Goal: Transaction & Acquisition: Purchase product/service

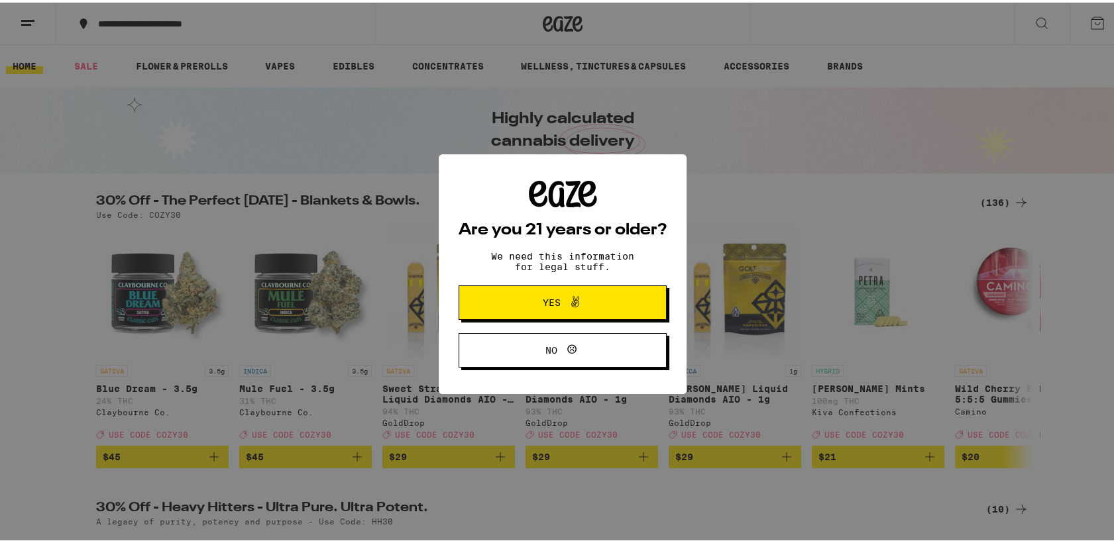
click at [545, 297] on span "Yes" at bounding box center [552, 299] width 18 height 9
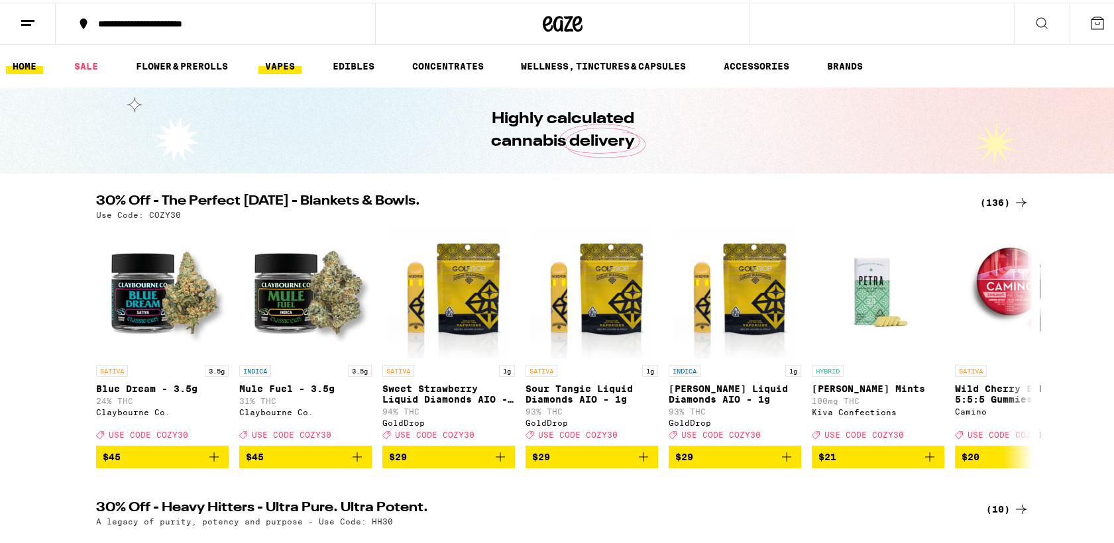
click at [286, 58] on link "VAPES" at bounding box center [279, 64] width 43 height 16
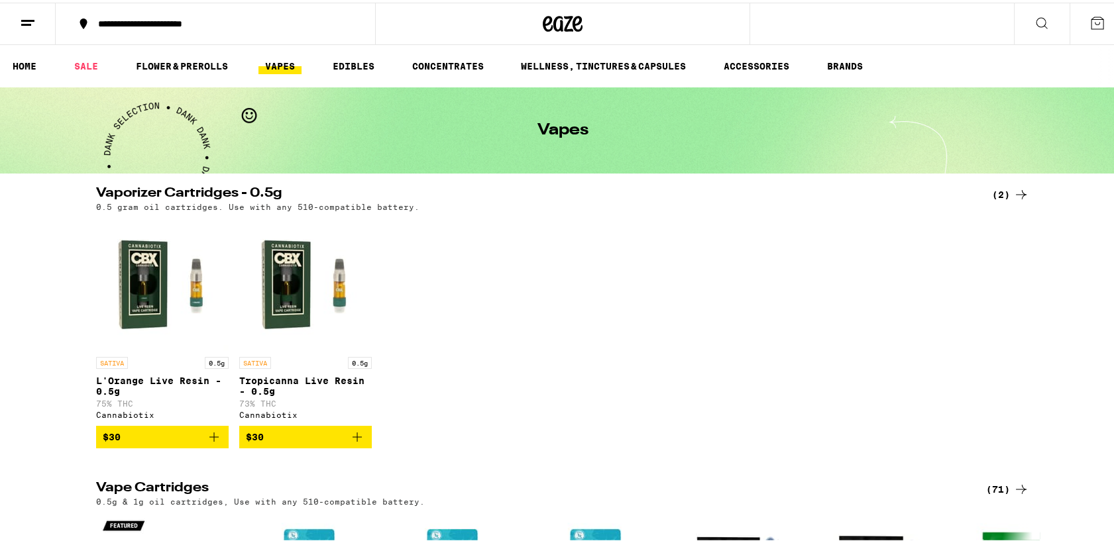
click at [284, 21] on div "**********" at bounding box center [221, 21] width 261 height 9
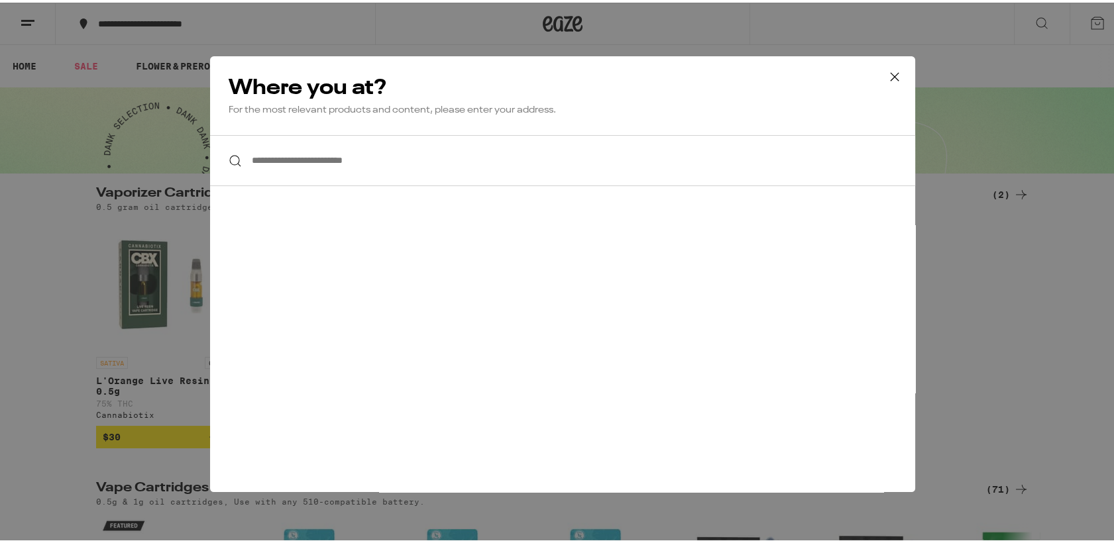
click at [284, 21] on div "**********" at bounding box center [562, 271] width 1125 height 543
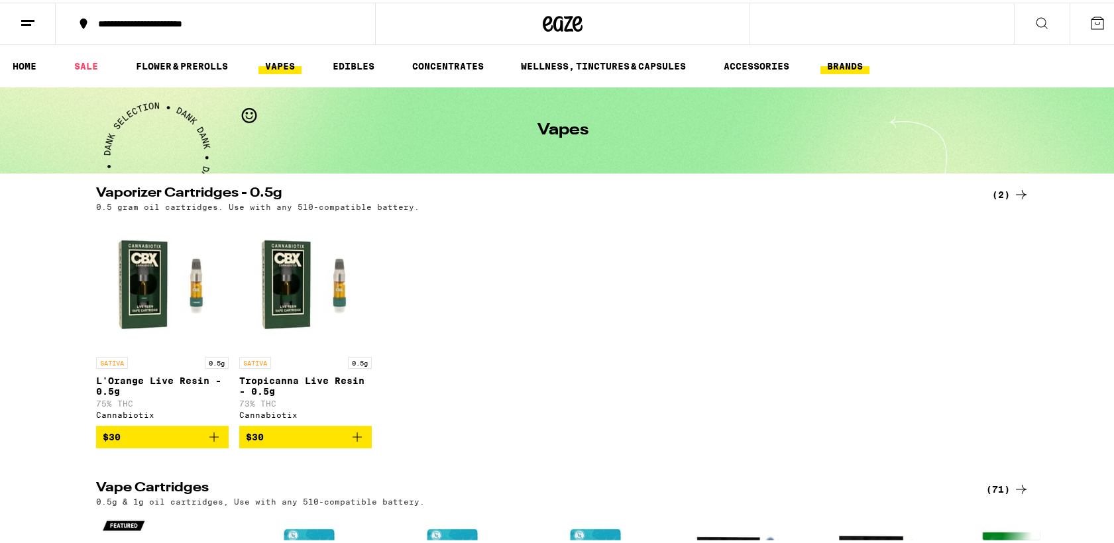
click at [859, 56] on link "BRANDS" at bounding box center [844, 64] width 49 height 16
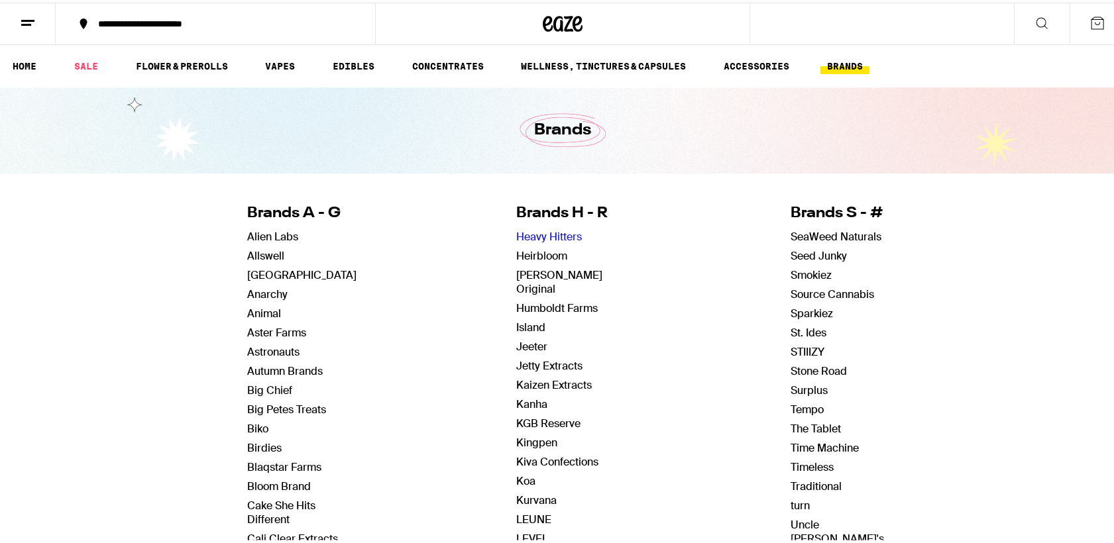
click at [557, 234] on link "Heavy Hitters" at bounding box center [549, 234] width 66 height 14
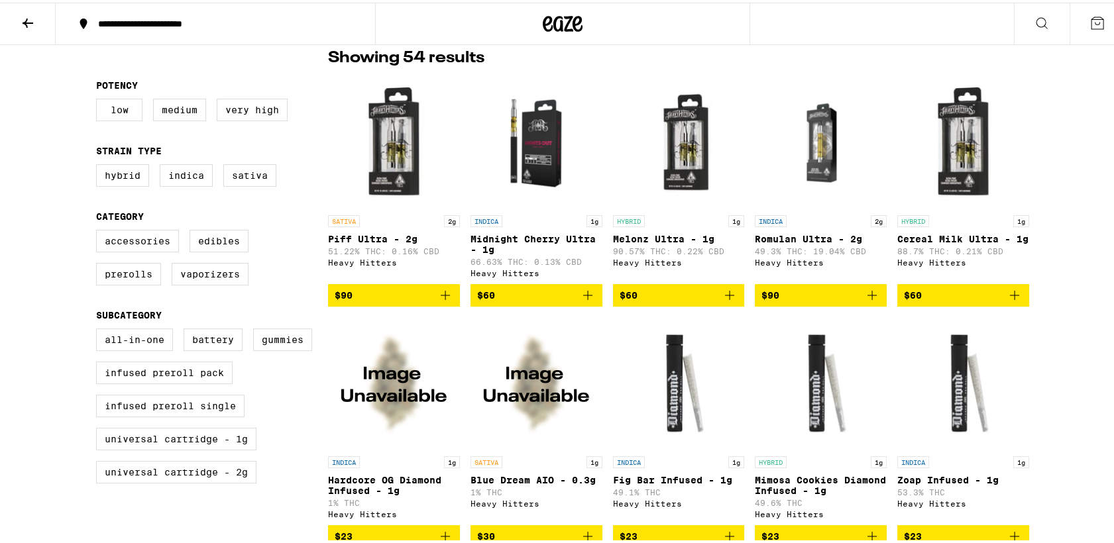
scroll to position [353, 0]
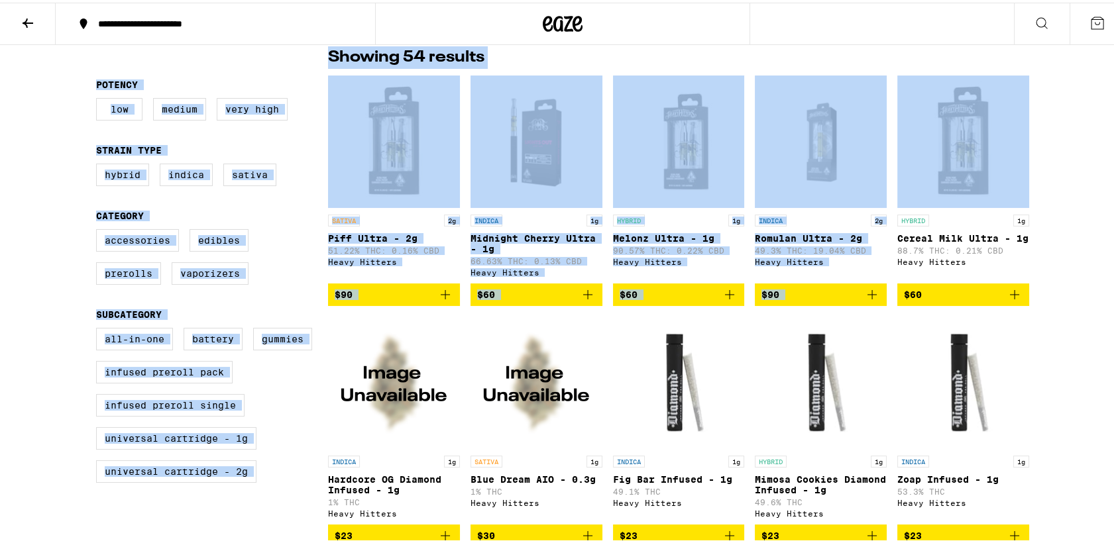
drag, startPoint x: 1111, startPoint y: 92, endPoint x: 1102, endPoint y: 40, distance: 52.4
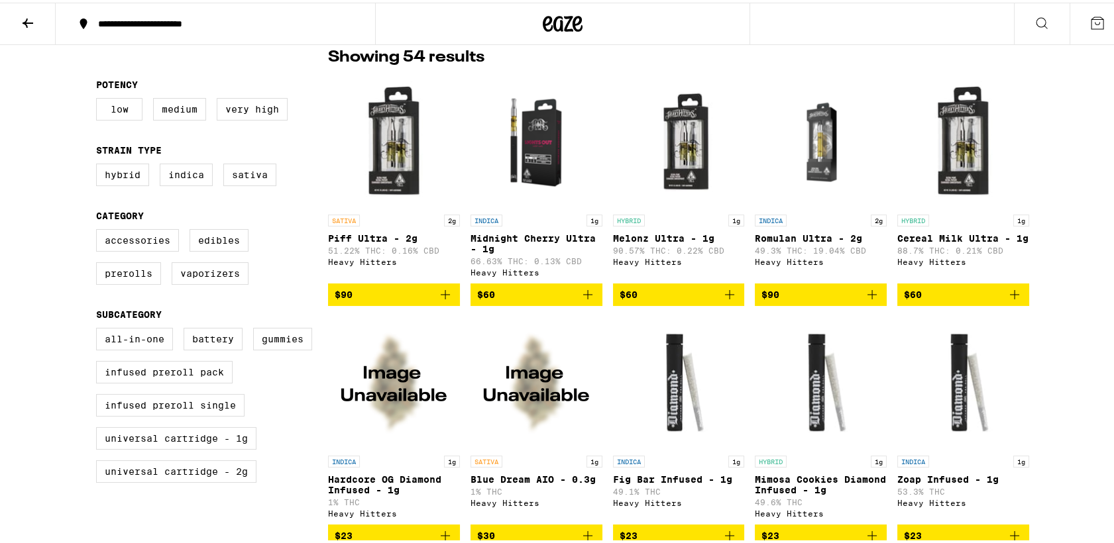
drag, startPoint x: 1102, startPoint y: 40, endPoint x: 1069, endPoint y: 222, distance: 184.7
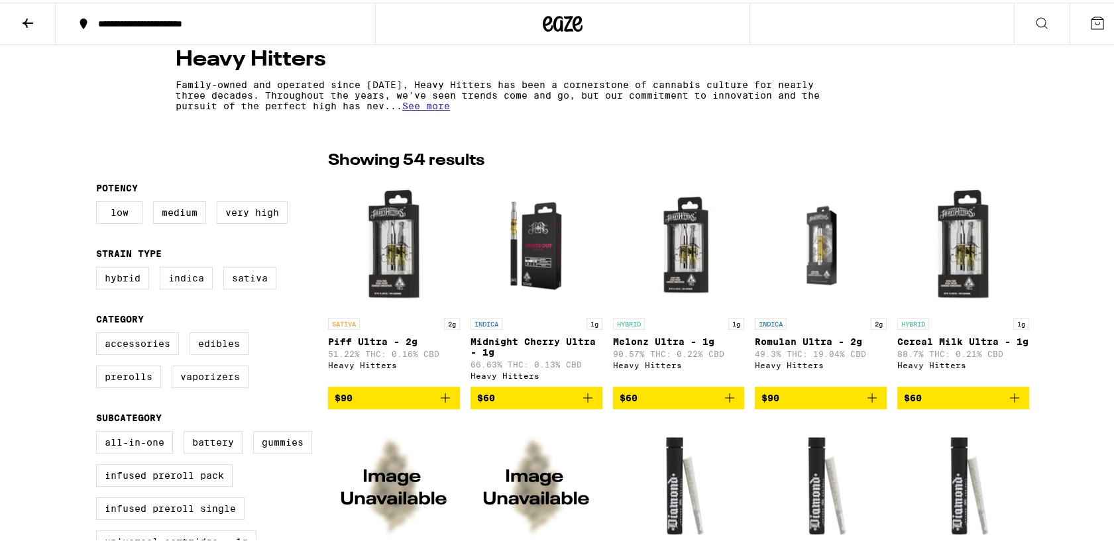
scroll to position [264, 0]
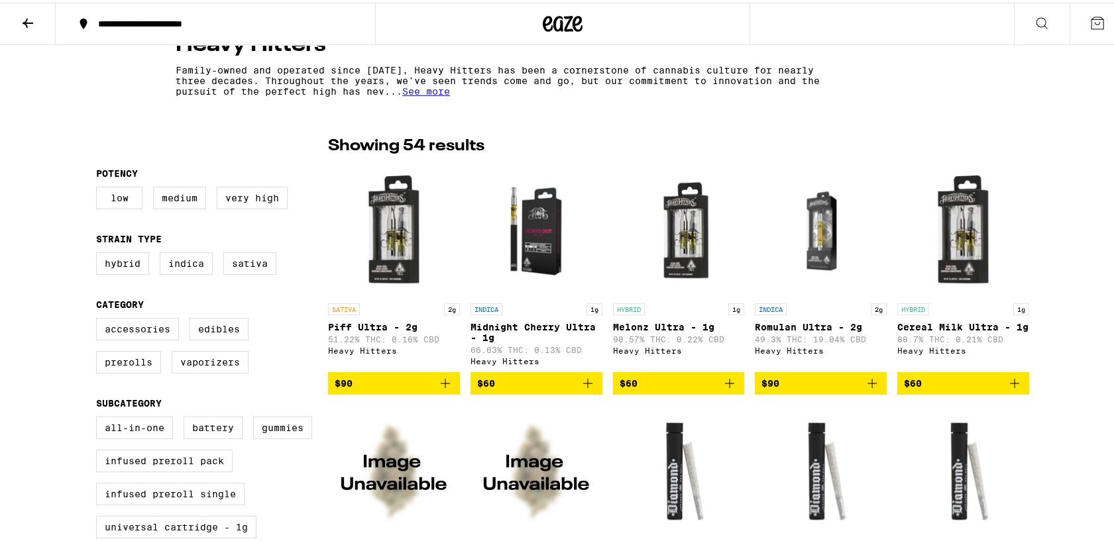
click at [387, 231] on img "Open page for Piff Ultra - 2g from Heavy Hitters" at bounding box center [394, 228] width 132 height 133
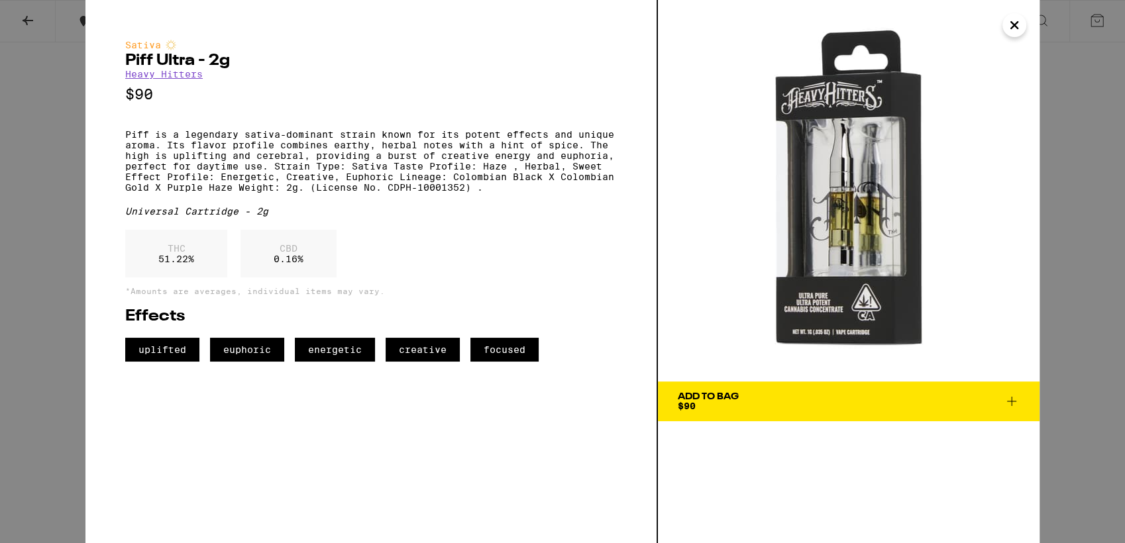
click at [738, 208] on img at bounding box center [849, 191] width 382 height 382
click at [1014, 27] on icon "Close" at bounding box center [1014, 25] width 16 height 20
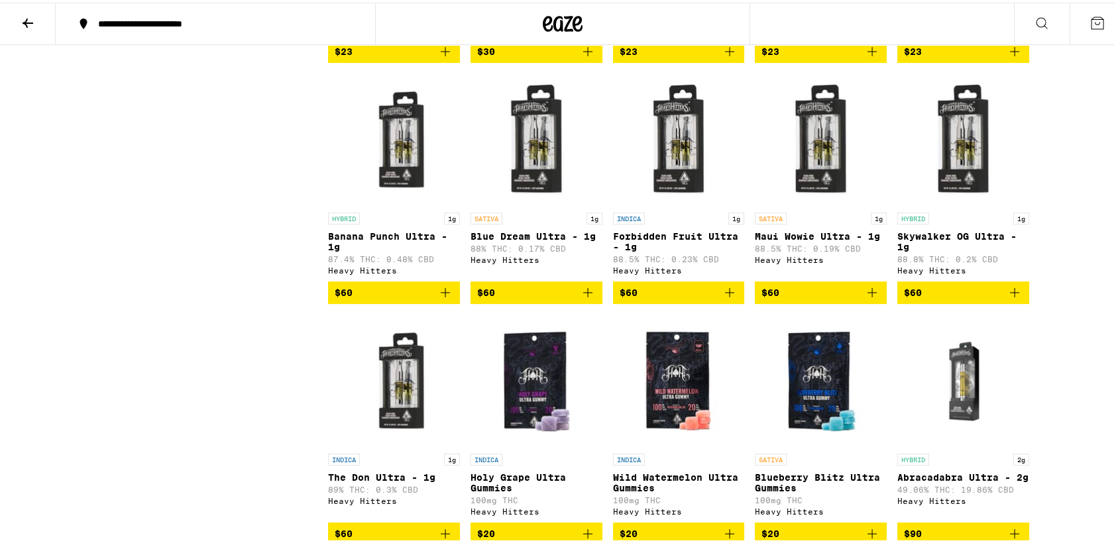
scroll to position [847, 0]
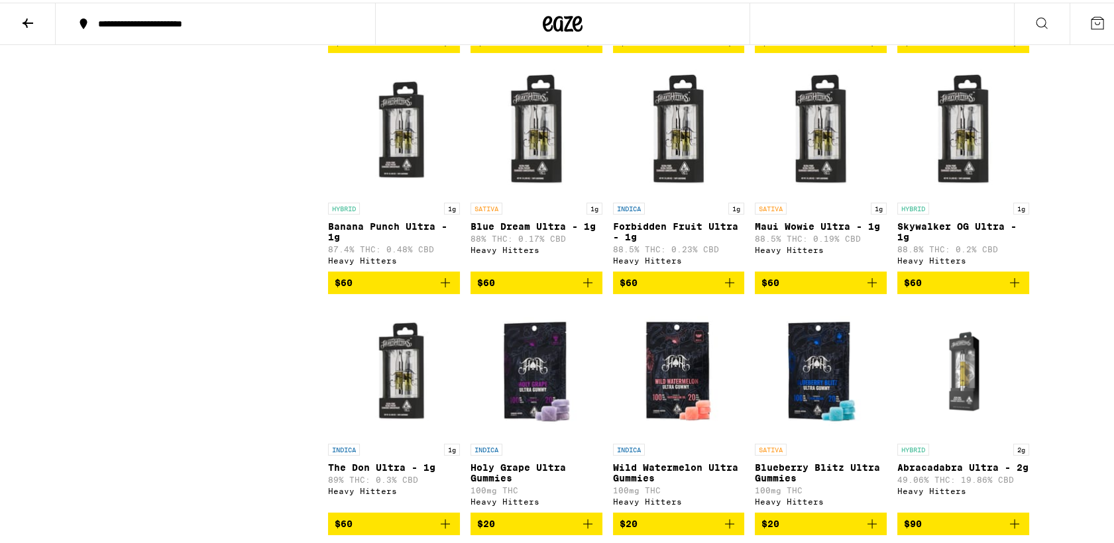
click at [518, 288] on span "$60" at bounding box center [536, 280] width 119 height 16
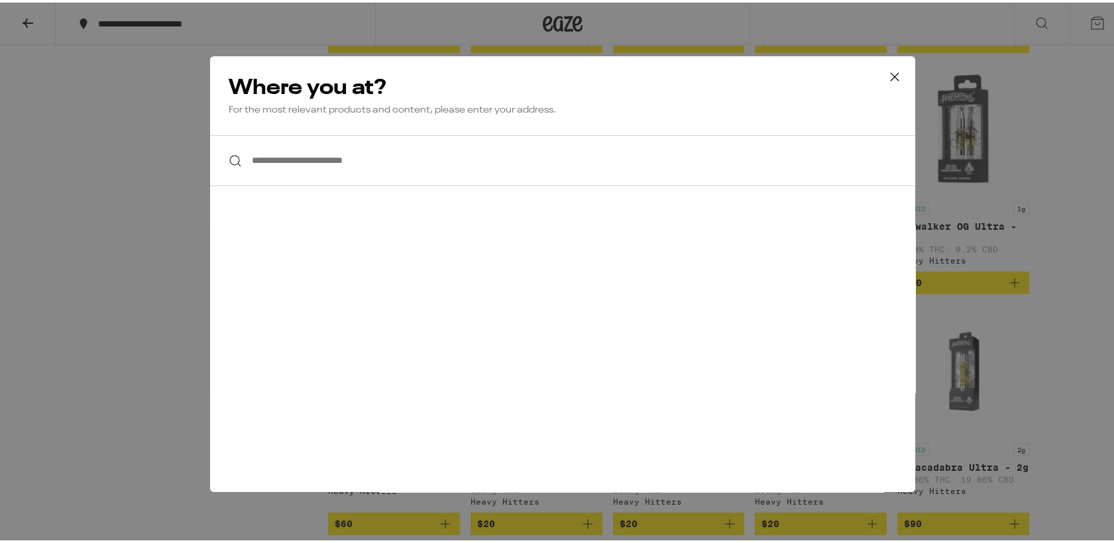
click at [411, 156] on input "**********" at bounding box center [562, 158] width 705 height 51
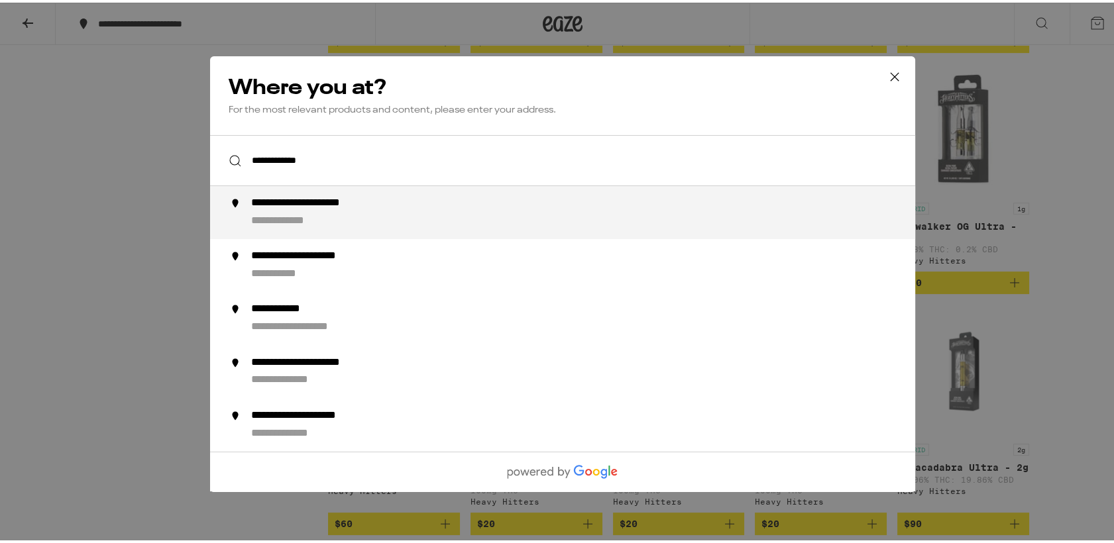
click at [391, 204] on div "**********" at bounding box center [326, 201] width 150 height 14
type input "**********"
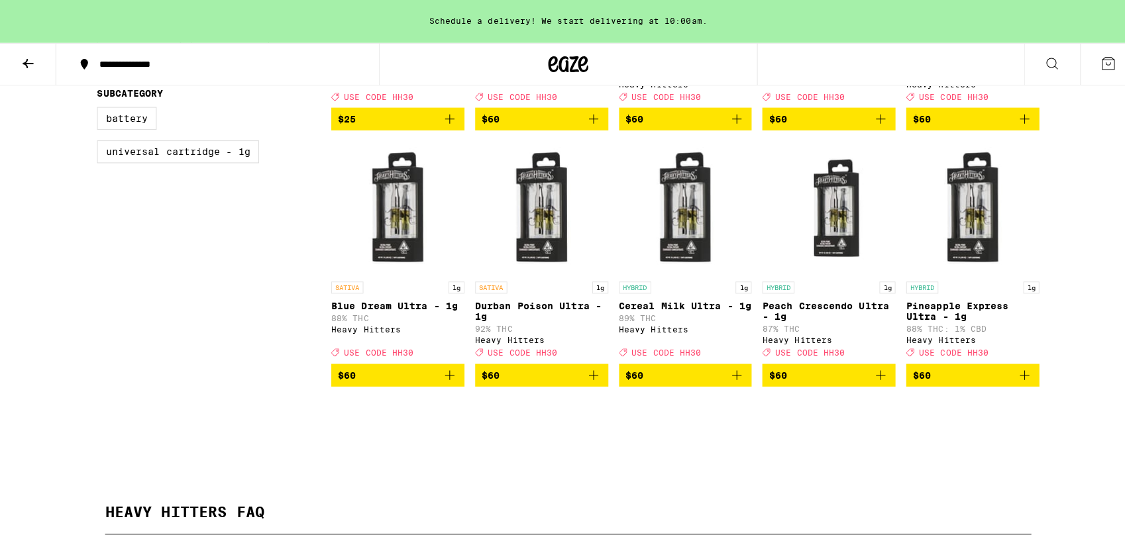
scroll to position [584, 0]
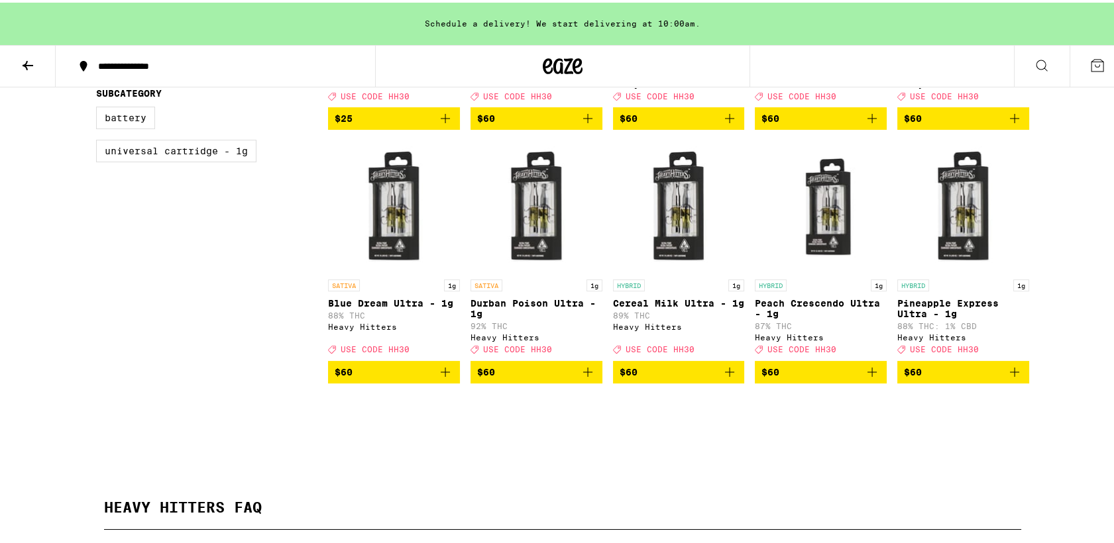
click at [580, 378] on icon "Add to bag" at bounding box center [588, 370] width 16 height 16
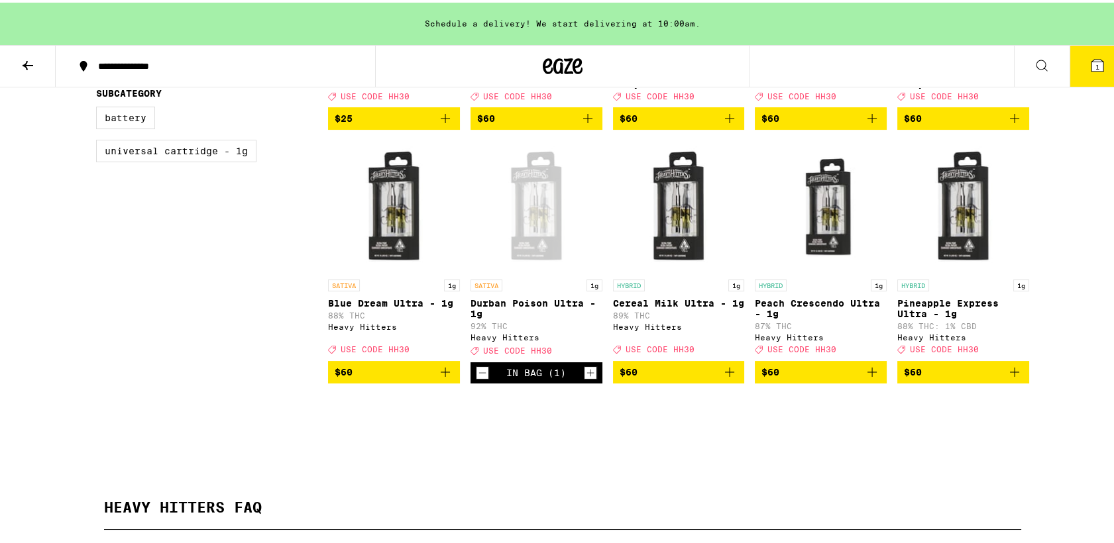
click at [588, 378] on icon "Increment" at bounding box center [590, 370] width 12 height 16
click at [584, 378] on icon "Increment" at bounding box center [590, 370] width 12 height 16
click at [1091, 58] on icon at bounding box center [1097, 63] width 12 height 12
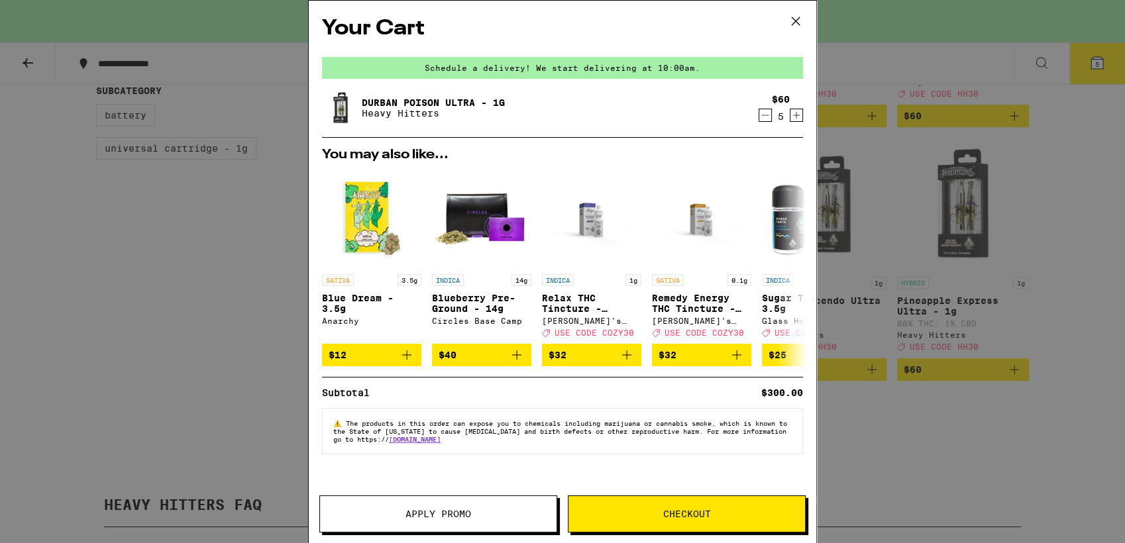
click at [678, 506] on button "Checkout" at bounding box center [687, 514] width 238 height 37
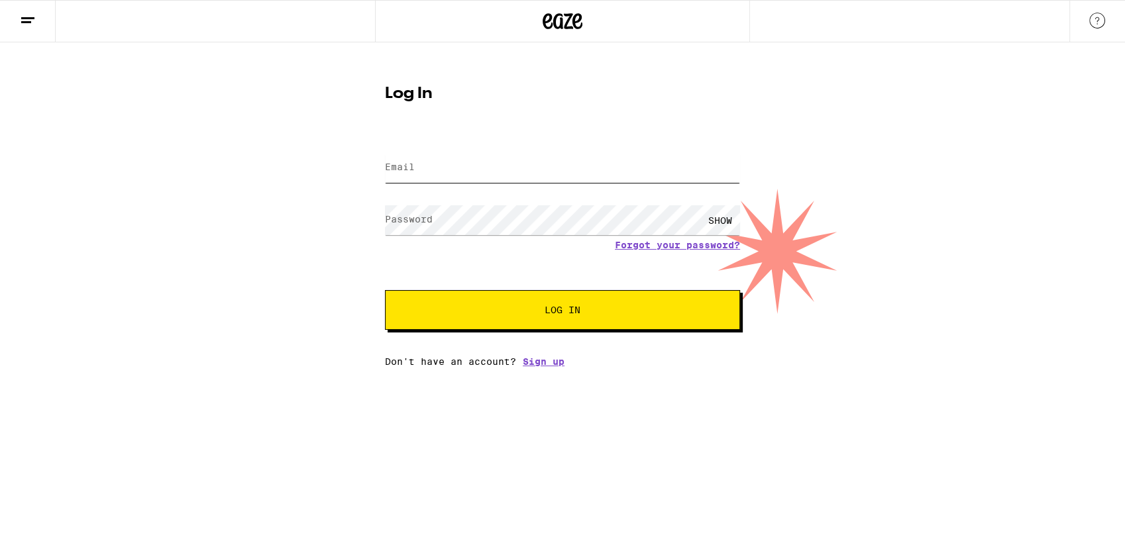
type input "[EMAIL_ADDRESS][DOMAIN_NAME]"
click at [565, 311] on span "Log In" at bounding box center [563, 309] width 36 height 9
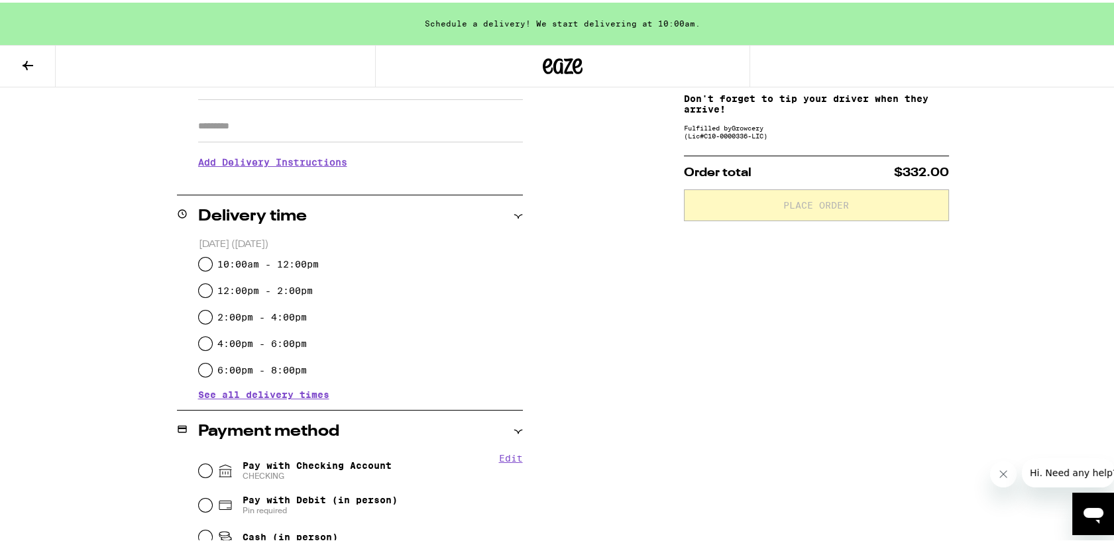
scroll to position [244, 0]
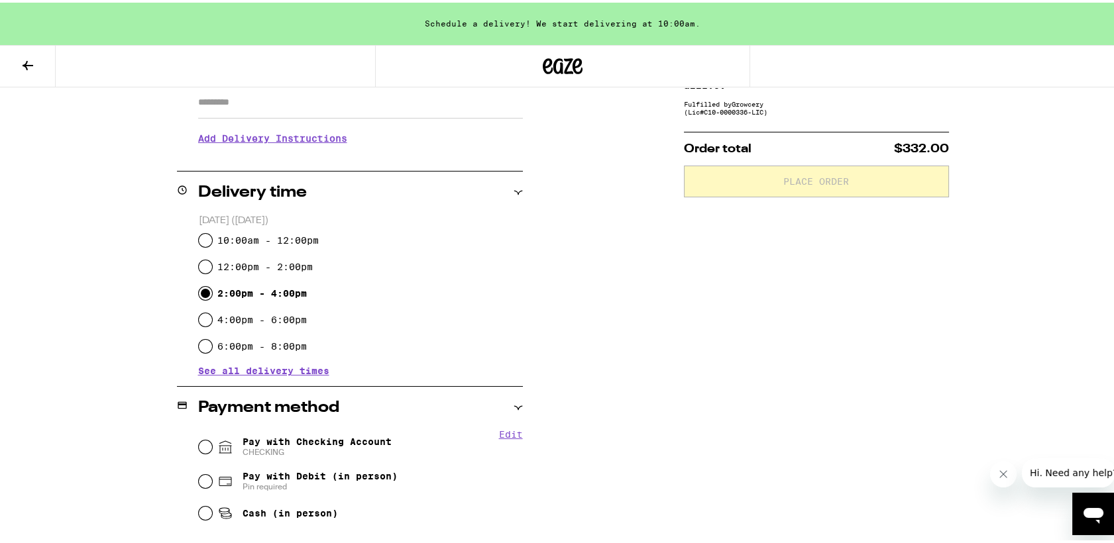
click at [199, 292] on input "2:00pm - 4:00pm" at bounding box center [205, 290] width 13 height 13
radio input "true"
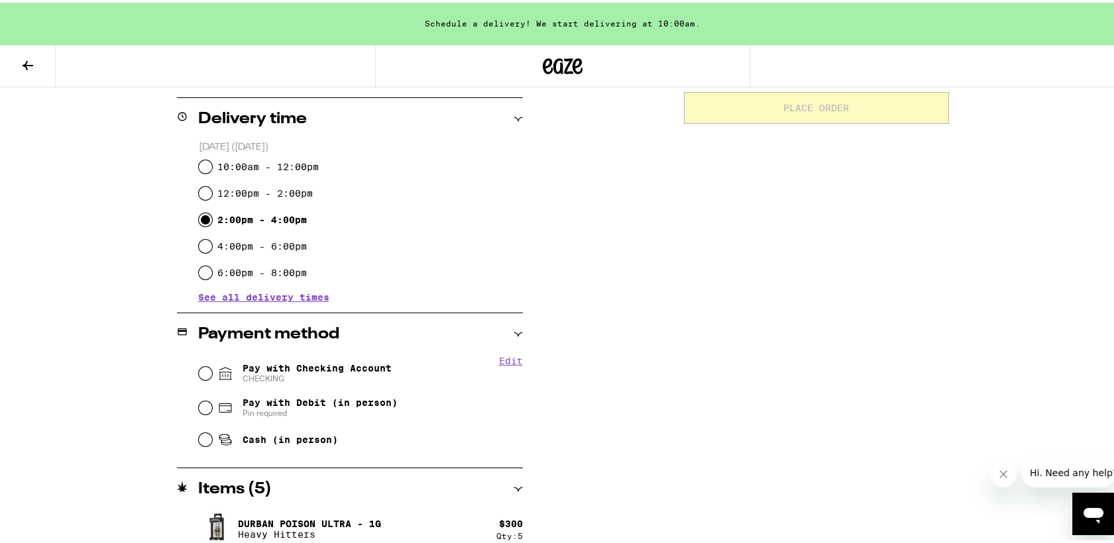
scroll to position [329, 0]
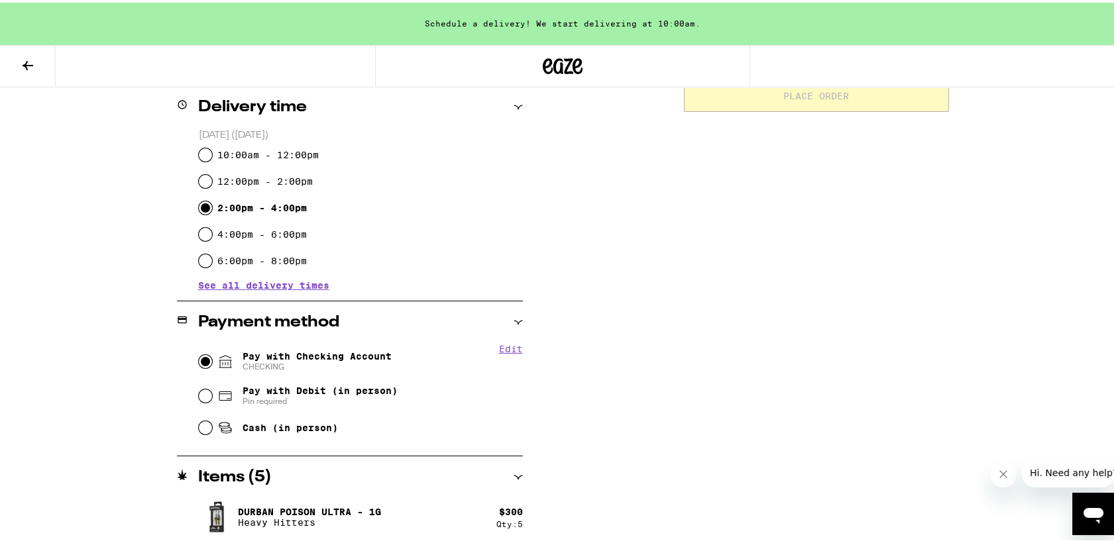
click at [199, 362] on input "Pay with Checking Account CHECKING" at bounding box center [205, 358] width 13 height 13
radio input "true"
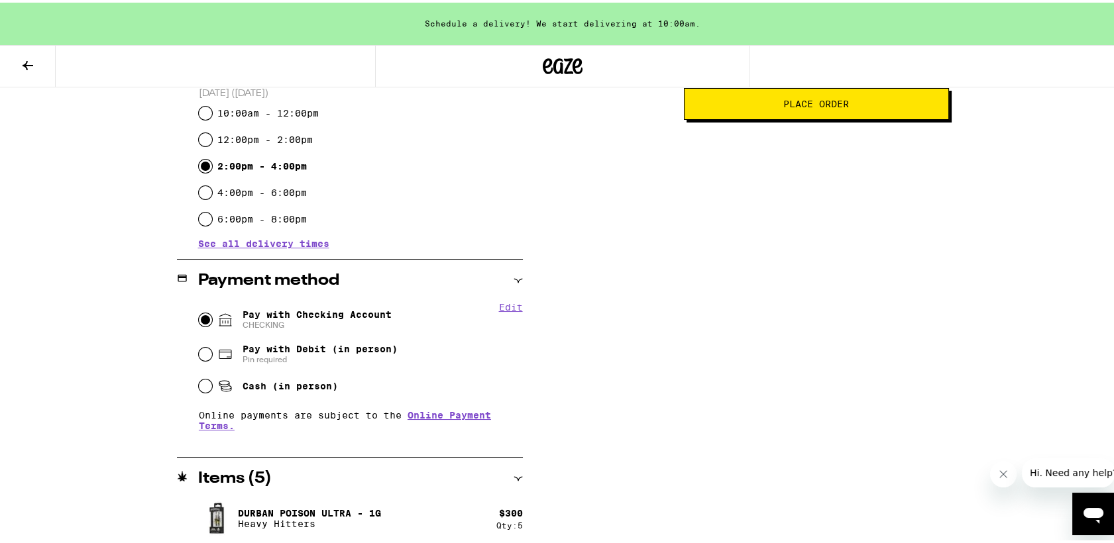
scroll to position [373, 0]
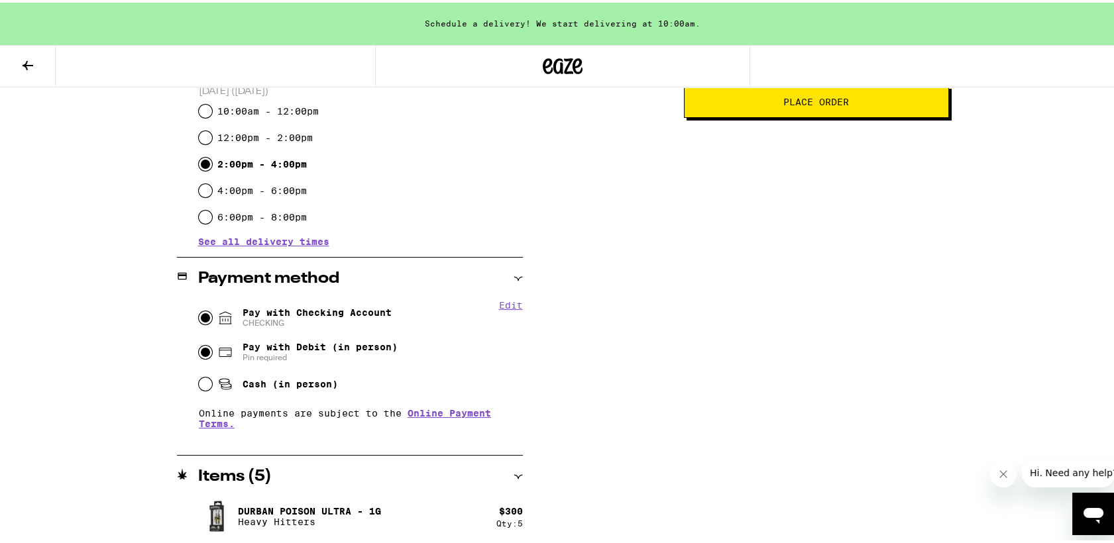
click at [199, 343] on input "Pay with Debit (in person) Pin required" at bounding box center [205, 349] width 13 height 13
radio input "true"
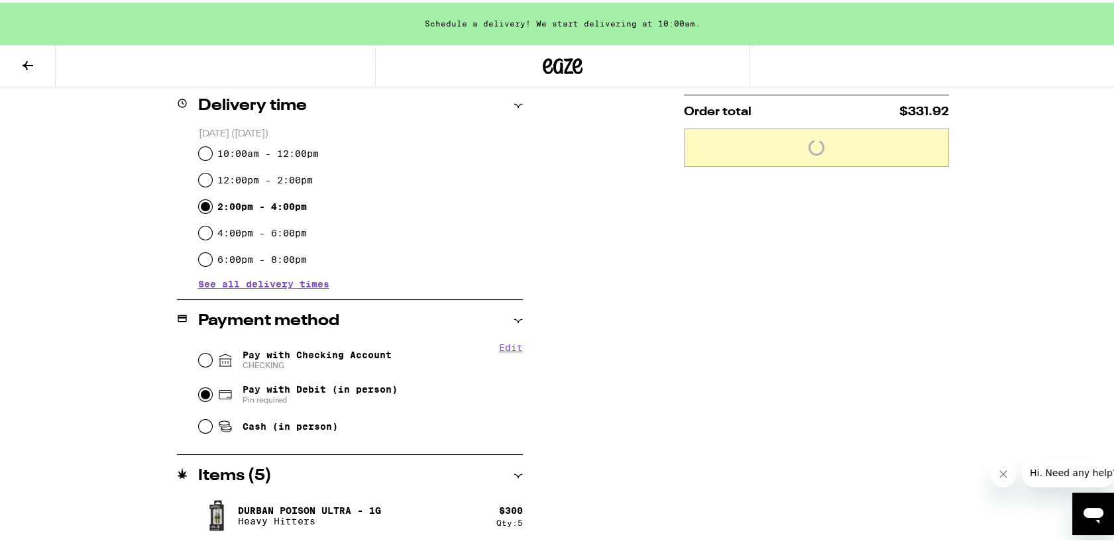
scroll to position [329, 0]
click at [199, 419] on input "Cash (in person)" at bounding box center [205, 425] width 13 height 13
radio input "true"
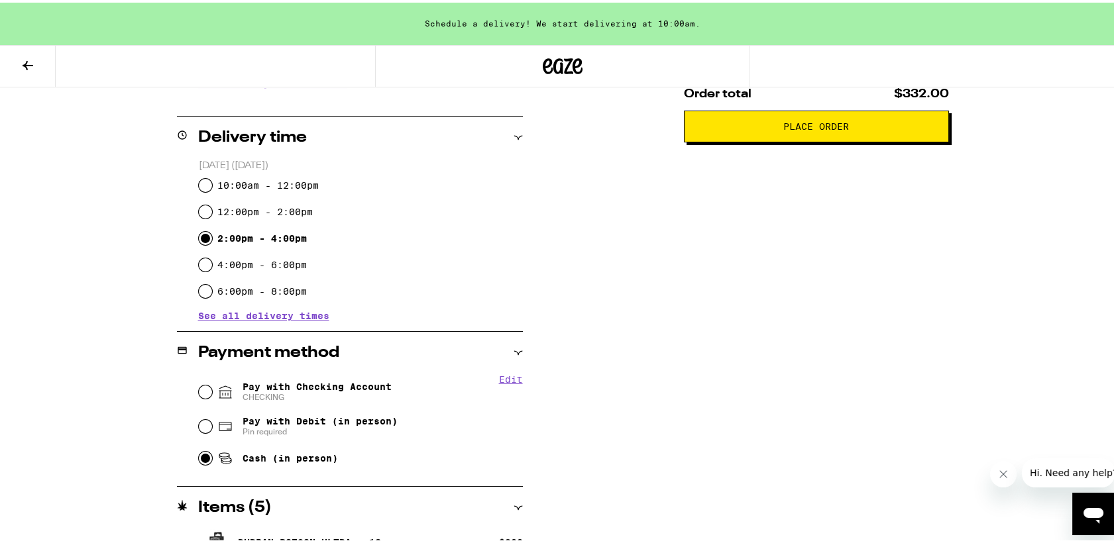
scroll to position [303, 0]
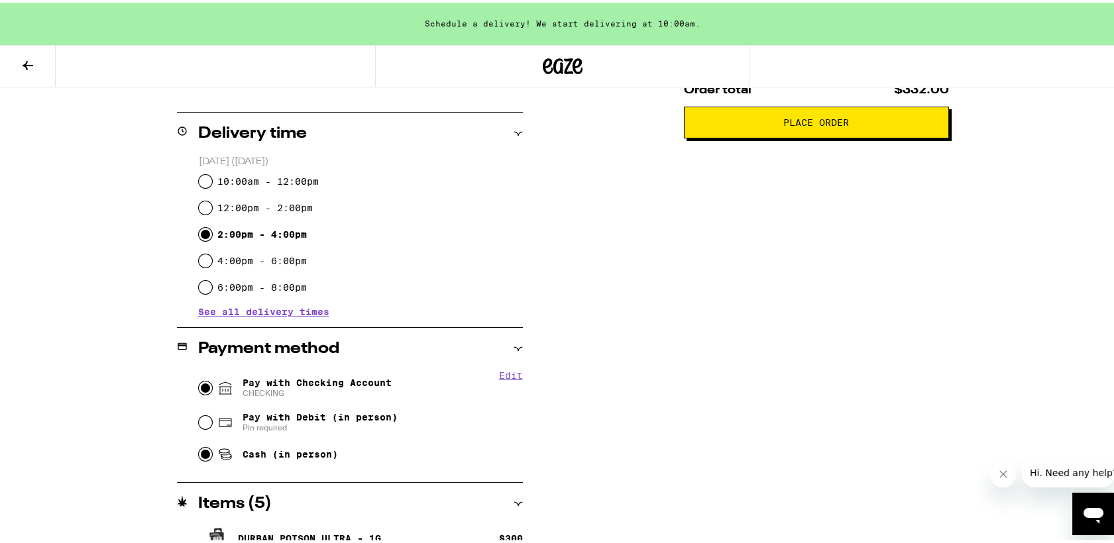
click at [199, 381] on input "Pay with Checking Account CHECKING" at bounding box center [205, 385] width 13 height 13
radio input "true"
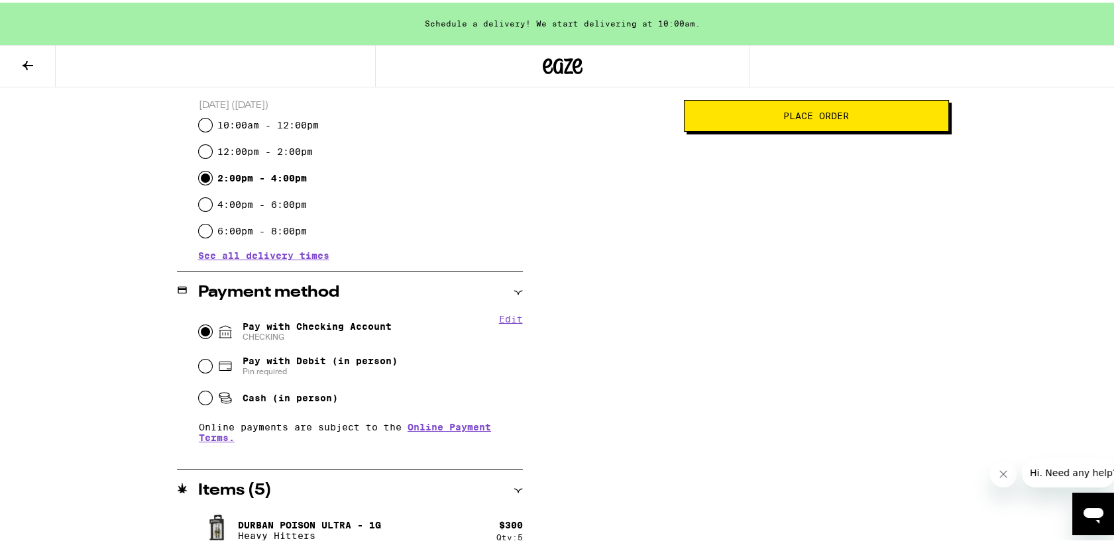
scroll to position [373, 0]
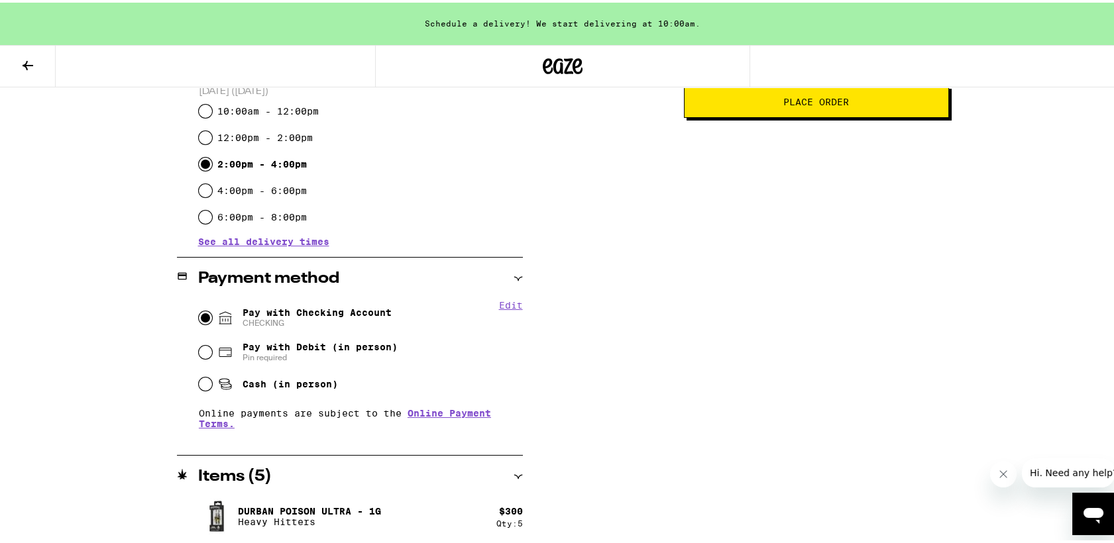
click at [21, 61] on icon at bounding box center [28, 63] width 16 height 16
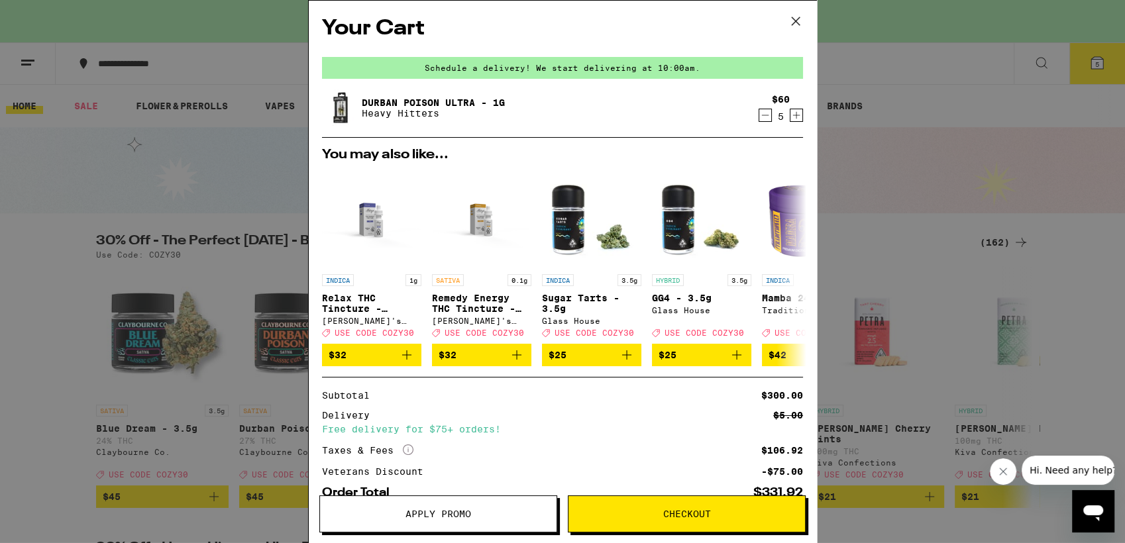
click at [759, 119] on icon "Decrement" at bounding box center [765, 115] width 12 height 16
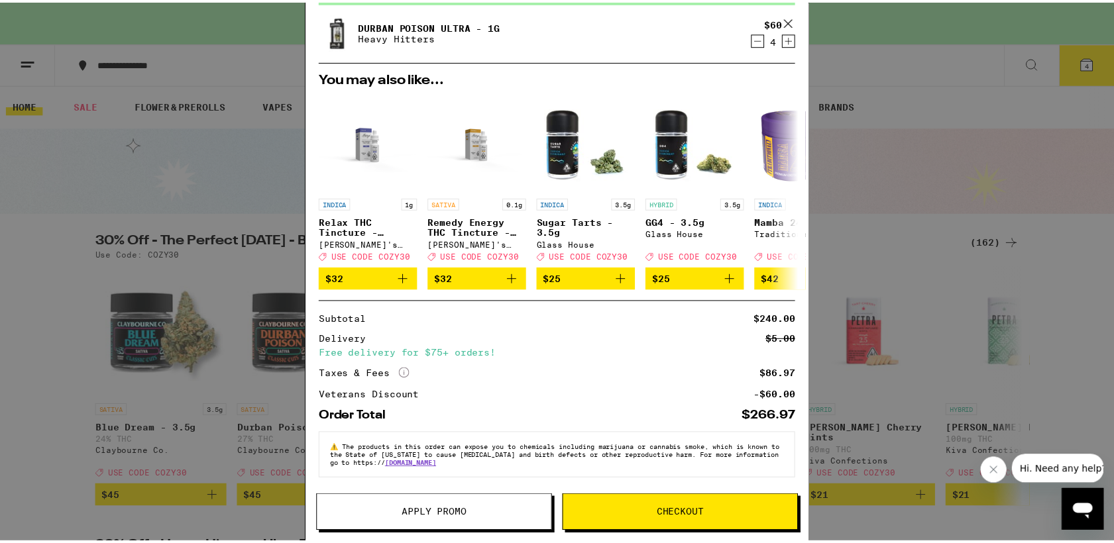
scroll to position [83, 0]
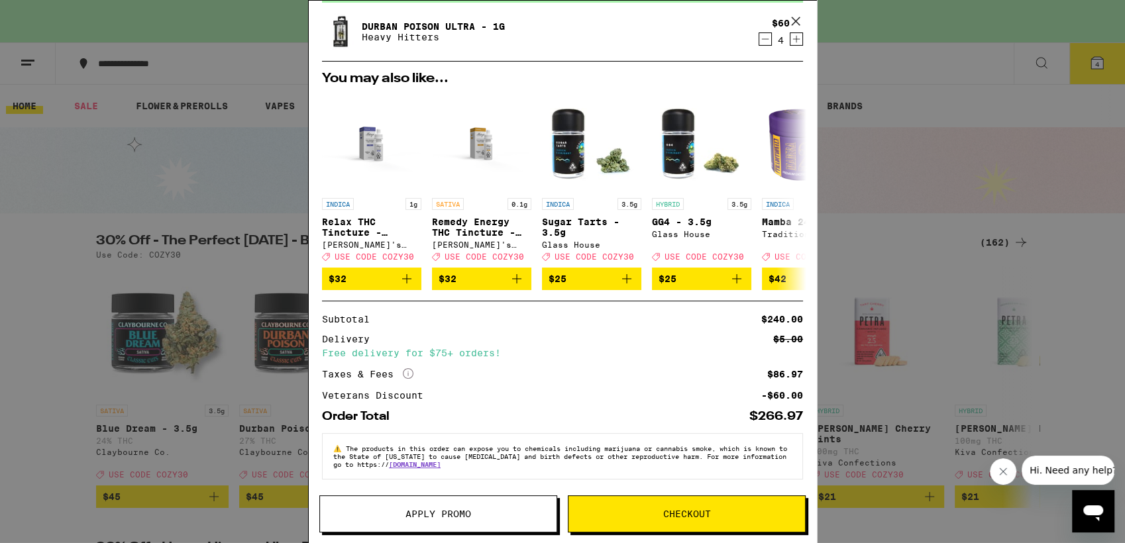
click at [454, 513] on span "Apply Promo" at bounding box center [438, 513] width 66 height 9
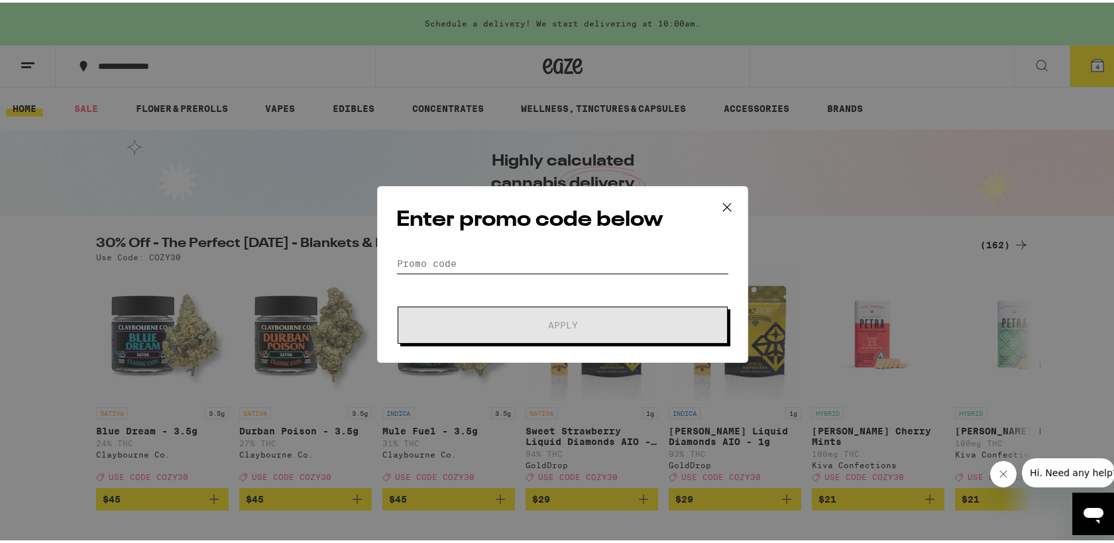
click at [456, 257] on input "Promo Code" at bounding box center [562, 261] width 333 height 20
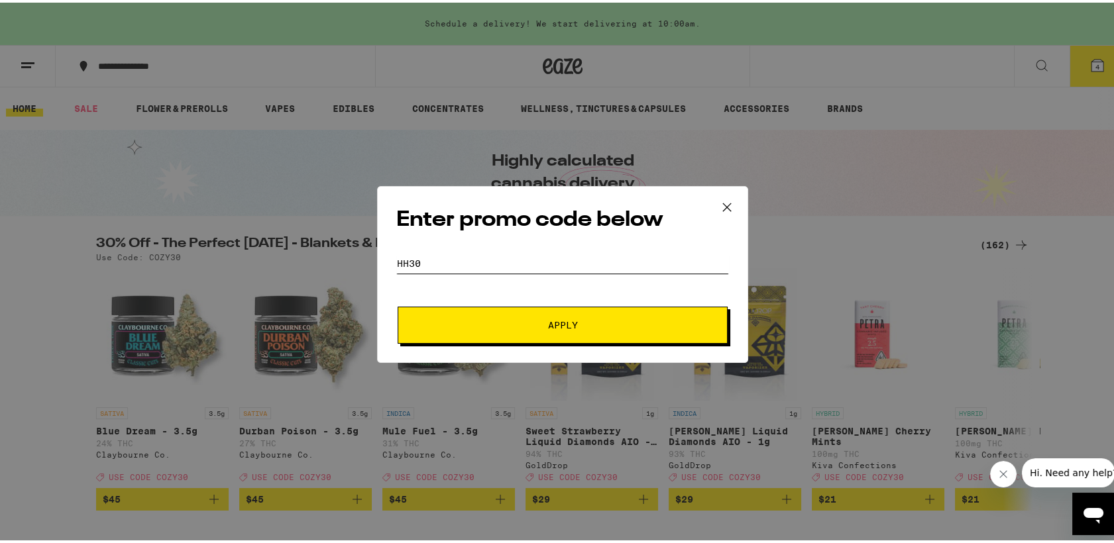
type input "HH30"
click at [572, 315] on button "Apply" at bounding box center [563, 322] width 330 height 37
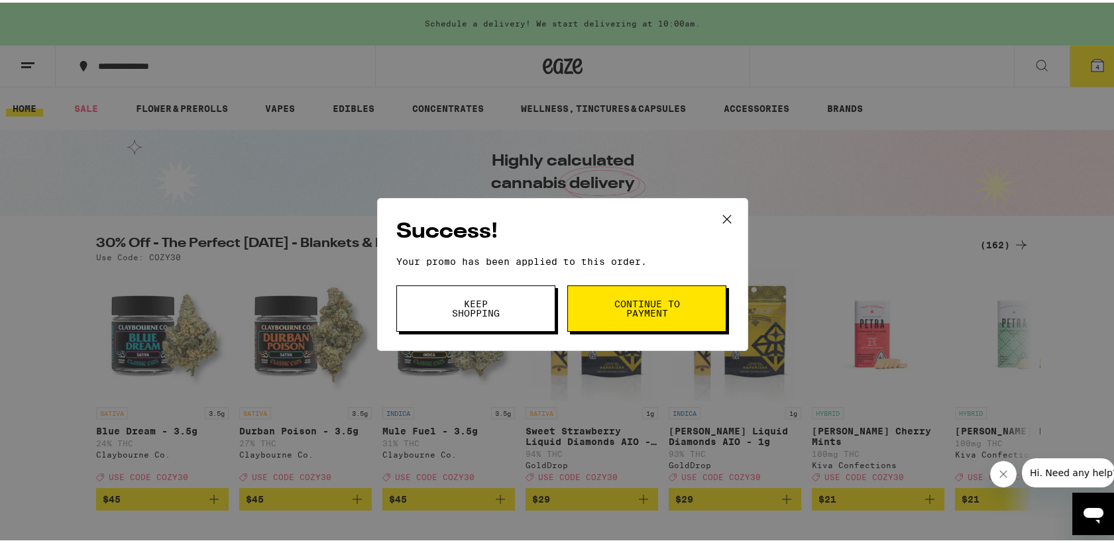
click at [505, 309] on button "Keep Shopping" at bounding box center [475, 306] width 159 height 46
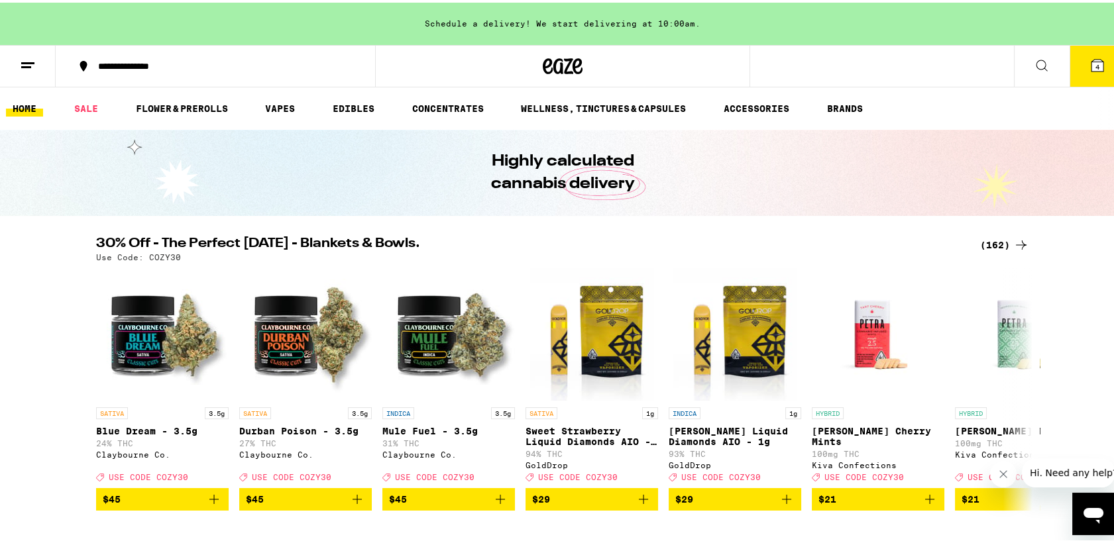
click at [1075, 64] on button "4" at bounding box center [1097, 63] width 56 height 41
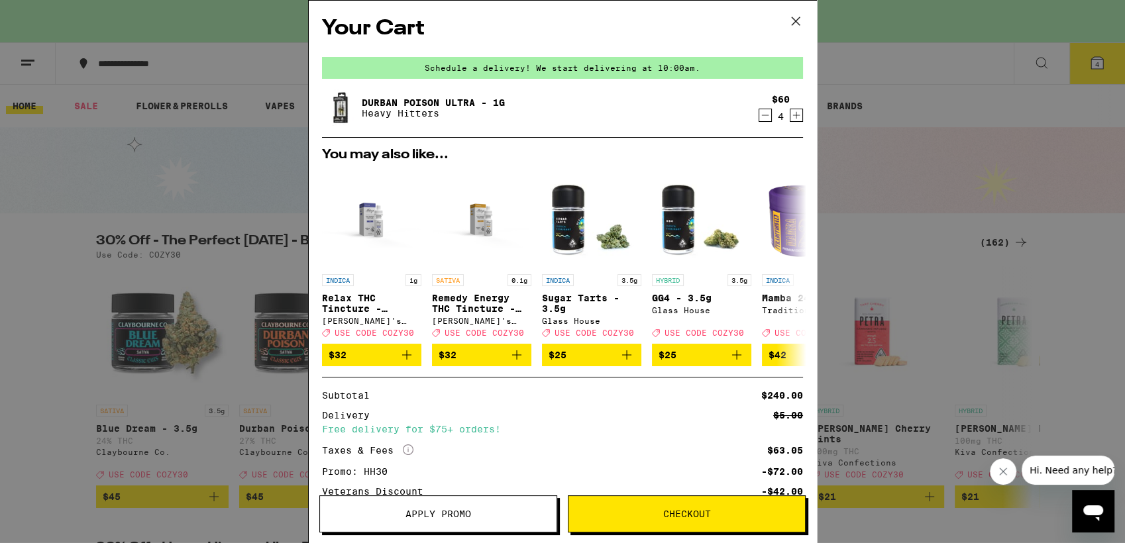
click at [790, 119] on icon "Increment" at bounding box center [796, 115] width 12 height 16
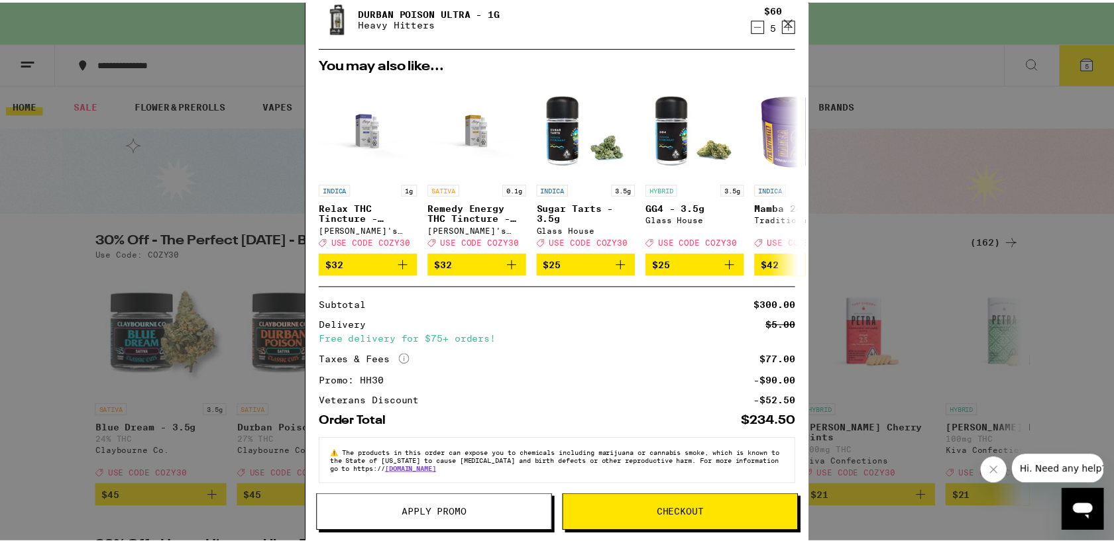
scroll to position [103, 0]
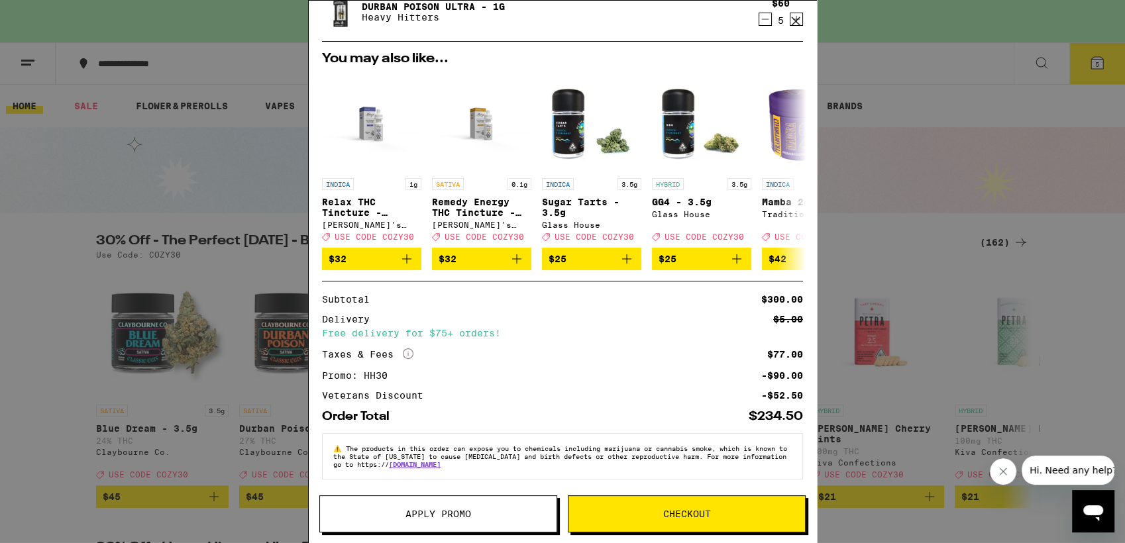
click at [680, 509] on span "Checkout" at bounding box center [687, 513] width 48 height 9
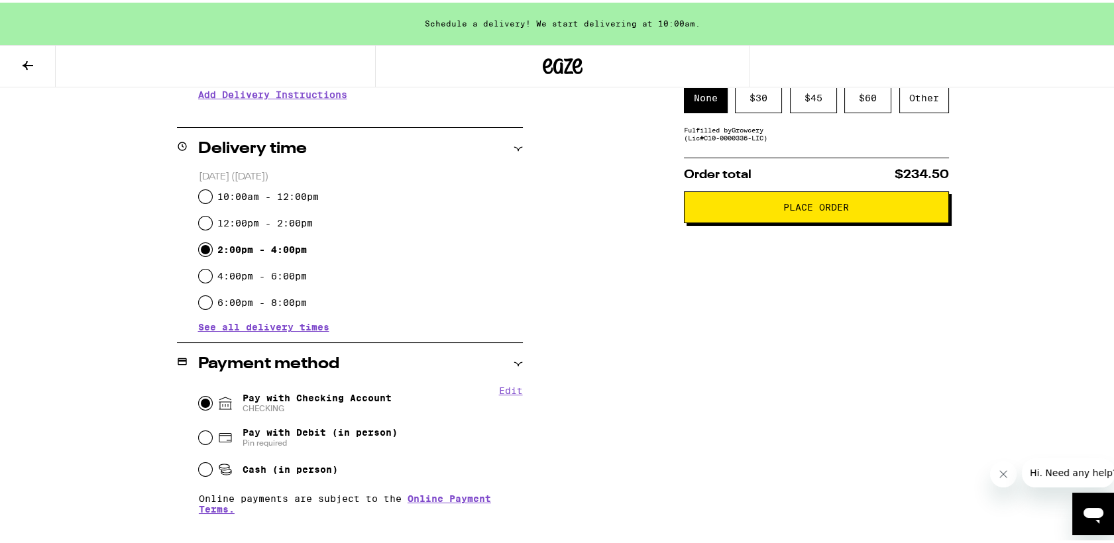
scroll to position [284, 0]
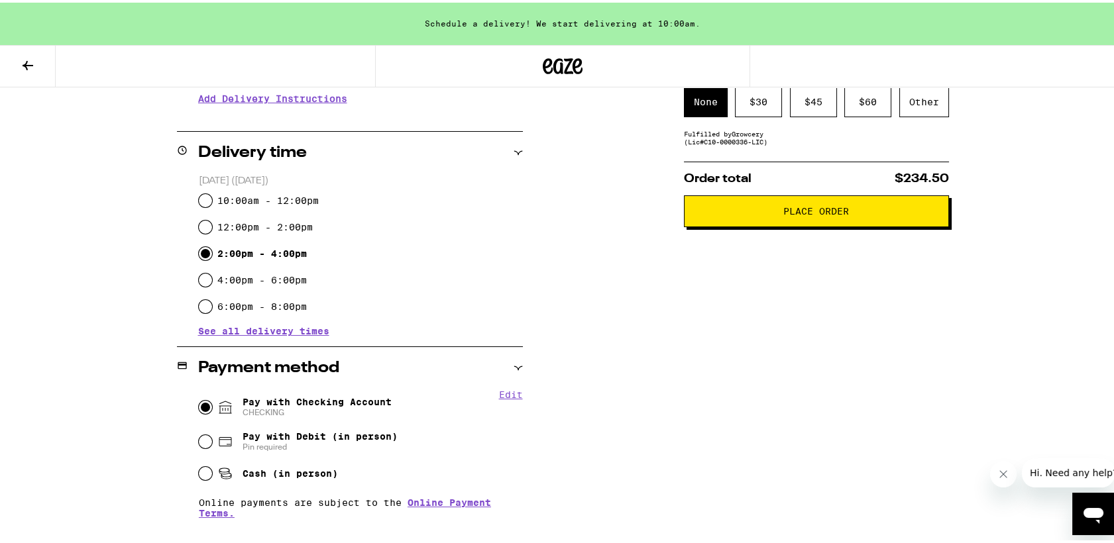
click at [808, 213] on span "Place Order" at bounding box center [816, 208] width 66 height 9
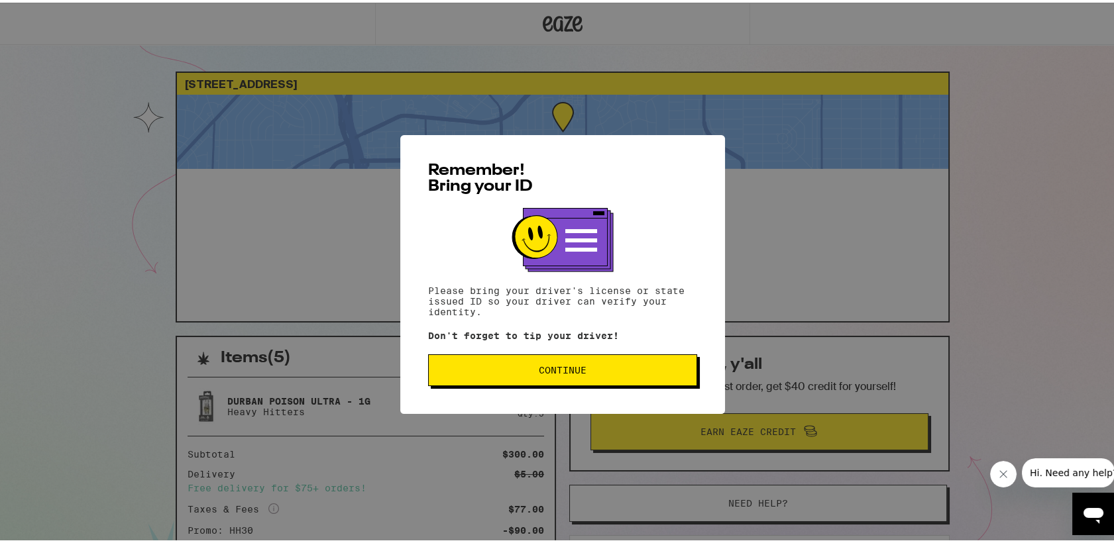
click at [557, 367] on span "Continue" at bounding box center [563, 367] width 48 height 9
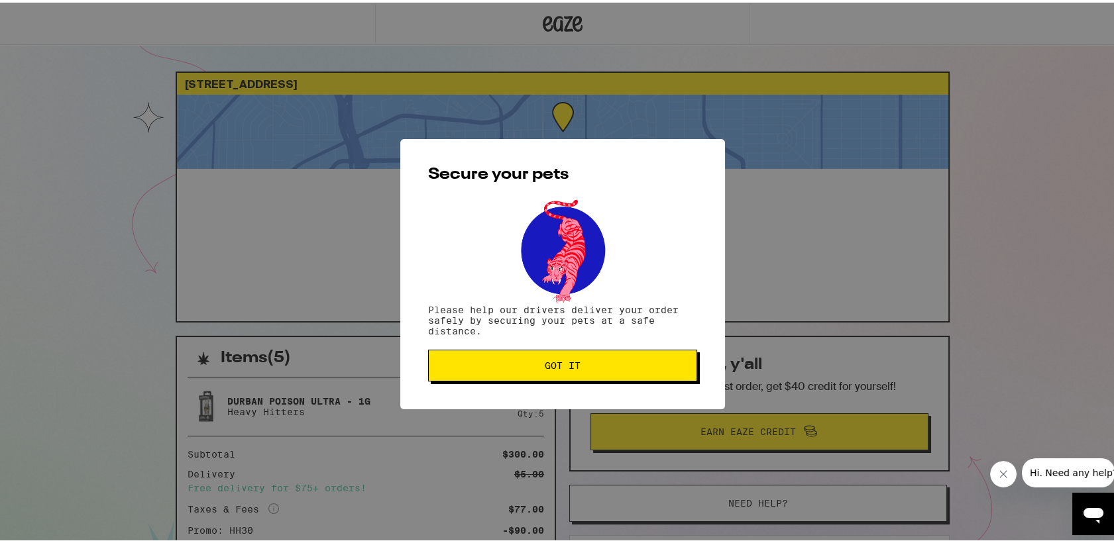
click at [557, 367] on span "Got it" at bounding box center [563, 362] width 36 height 9
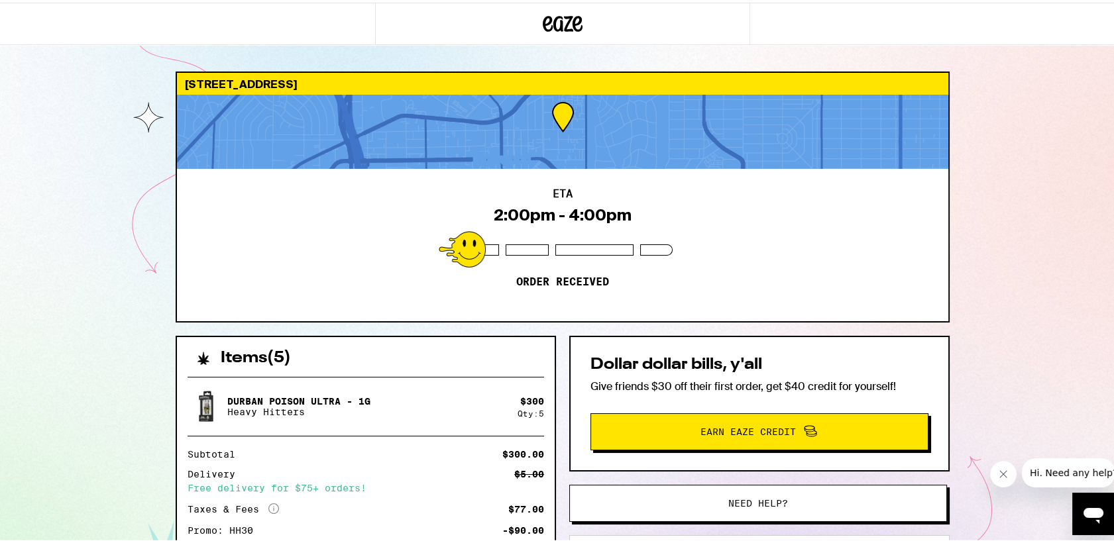
click at [1073, 130] on div "[STREET_ADDRESS] ETA 2:00pm - 4:00pm Order received Items ( 5 ) Durban Poison U…" at bounding box center [562, 361] width 1125 height 722
